Goal: Check status: Check status

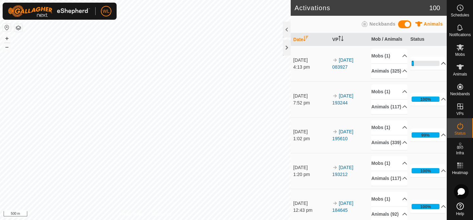
click at [438, 69] on p-accordion-header "8%" at bounding box center [428, 63] width 36 height 13
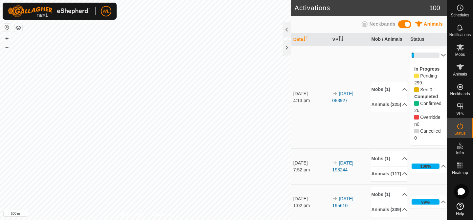
click at [439, 53] on p-accordion-header "8%" at bounding box center [428, 55] width 36 height 13
